Goal: Task Accomplishment & Management: Use online tool/utility

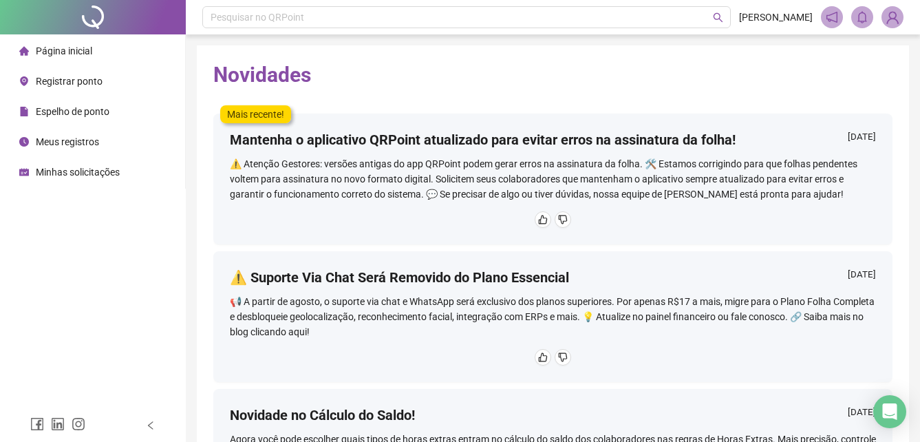
click at [67, 89] on div "Registrar ponto" at bounding box center [60, 81] width 83 height 28
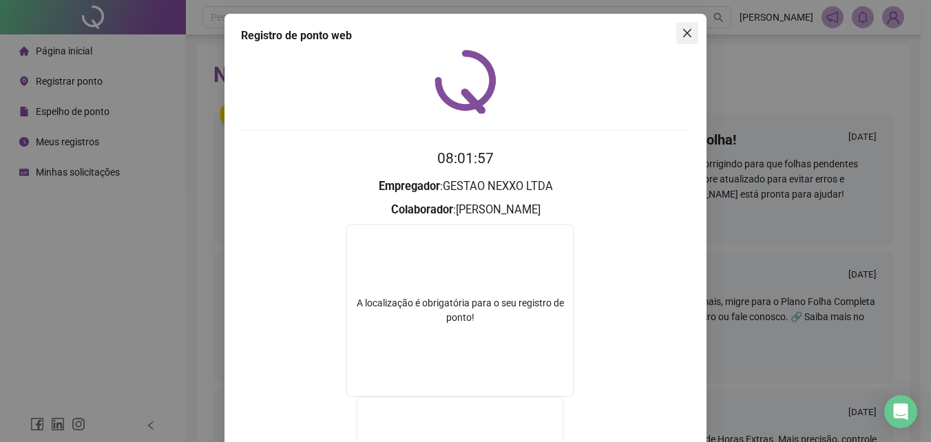
click at [690, 33] on span "Close" at bounding box center [687, 33] width 22 height 11
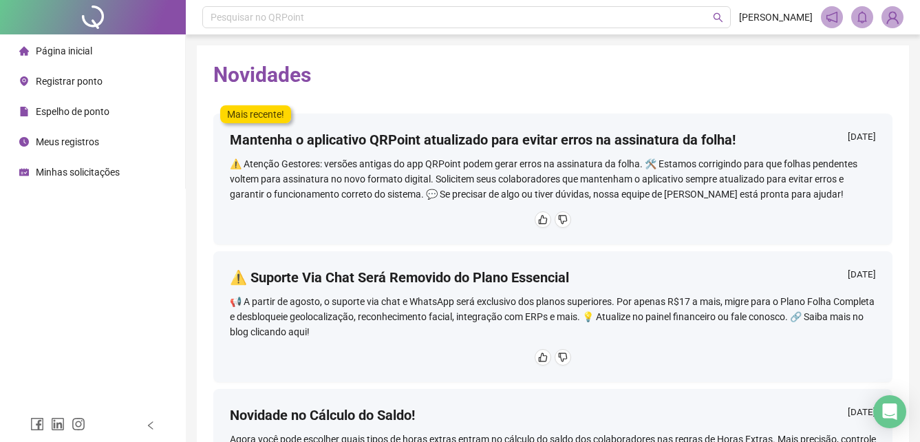
click at [99, 82] on span "Registrar ponto" at bounding box center [69, 81] width 67 height 11
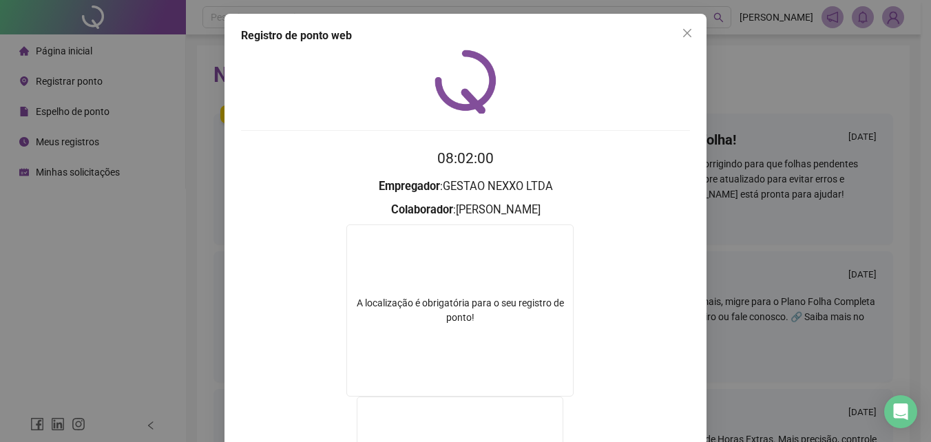
drag, startPoint x: 685, startPoint y: 38, endPoint x: 491, endPoint y: 89, distance: 200.0
click at [685, 38] on icon "close" at bounding box center [686, 33] width 11 height 11
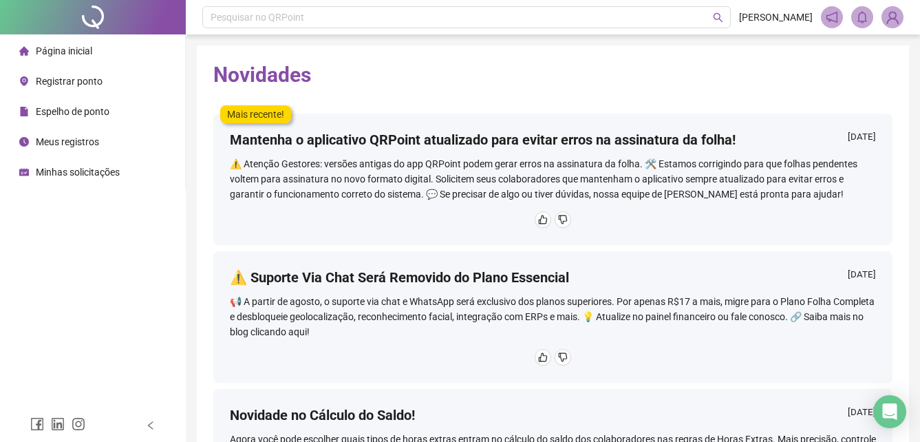
click at [73, 85] on span "Registrar ponto" at bounding box center [69, 81] width 67 height 11
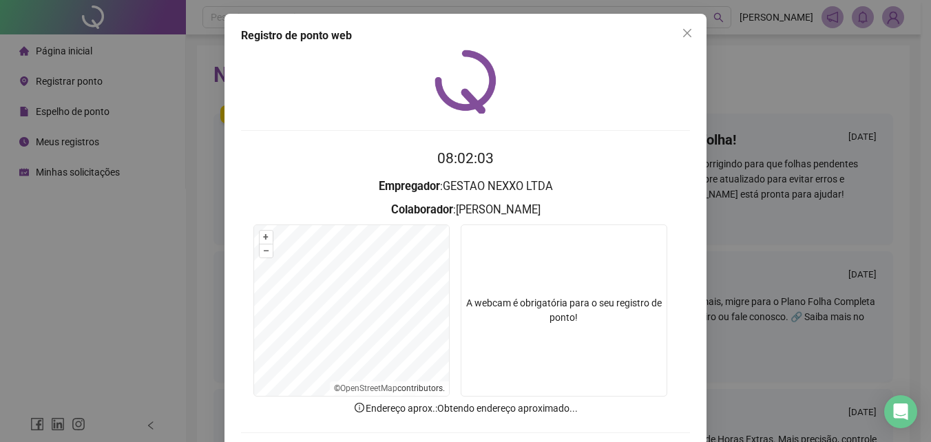
scroll to position [65, 0]
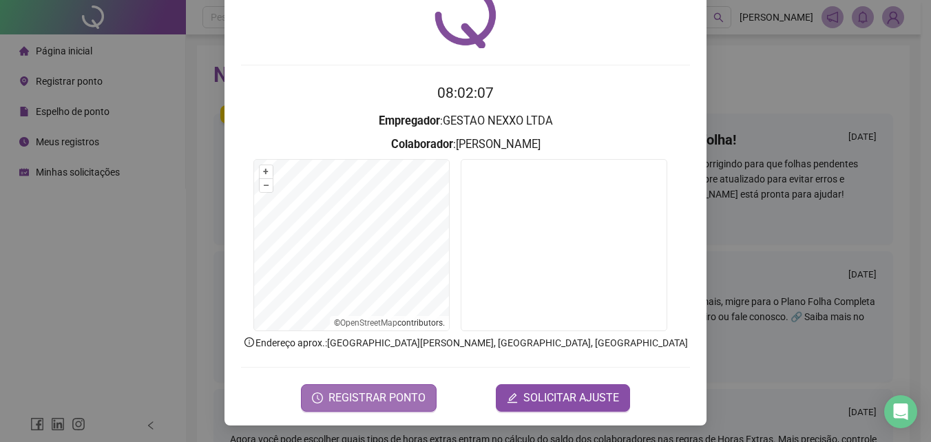
click at [365, 401] on span "REGISTRAR PONTO" at bounding box center [376, 398] width 97 height 17
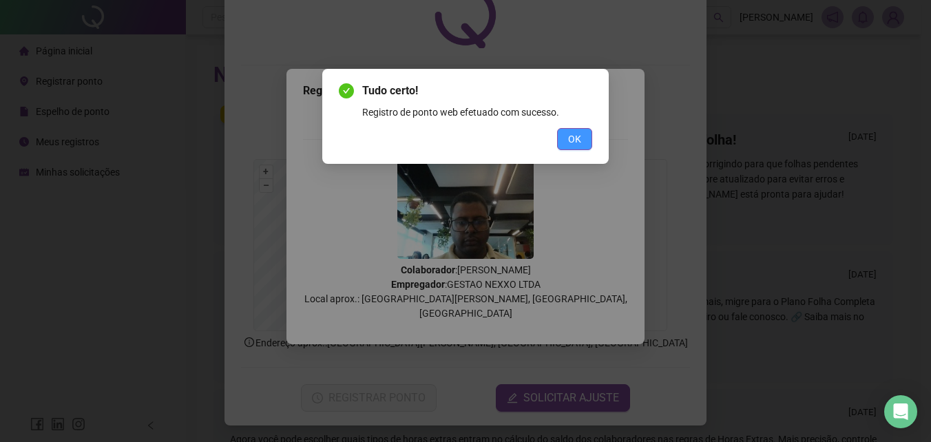
click at [582, 140] on button "OK" at bounding box center [574, 139] width 35 height 22
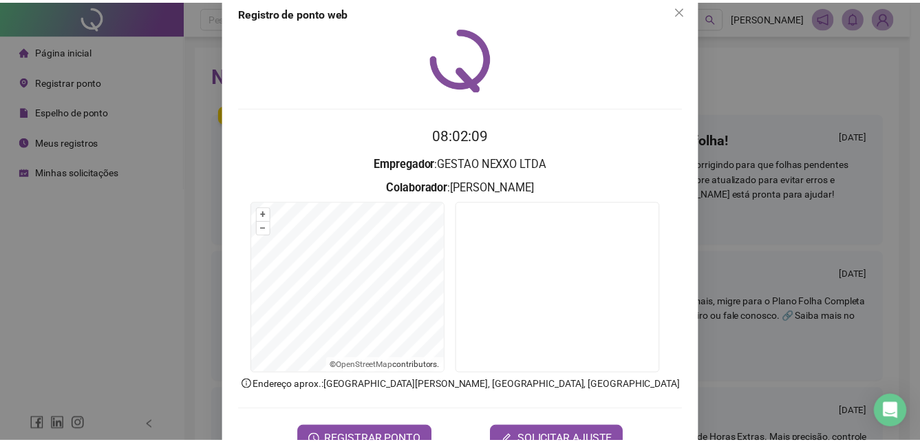
scroll to position [0, 0]
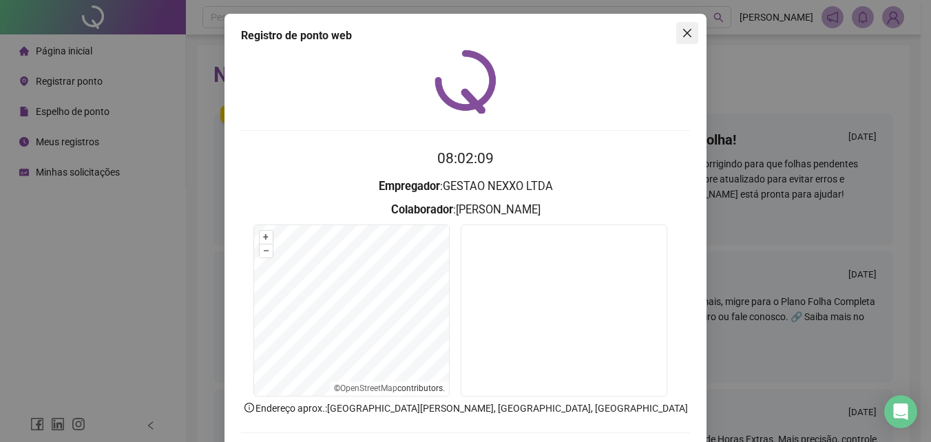
click at [683, 32] on icon "close" at bounding box center [687, 33] width 8 height 8
